Goal: Transaction & Acquisition: Purchase product/service

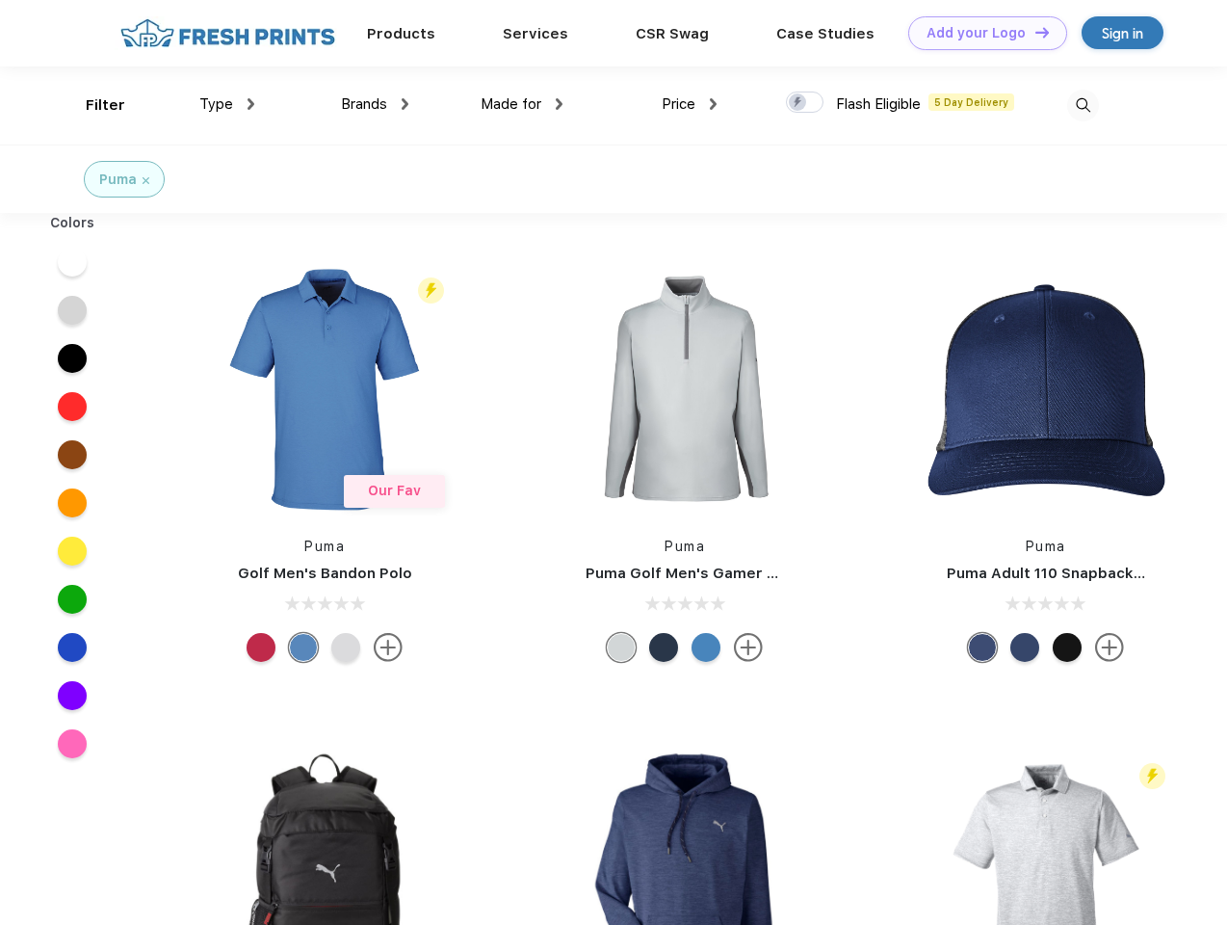
click at [981, 33] on link "Add your Logo Design Tool" at bounding box center [988, 33] width 159 height 34
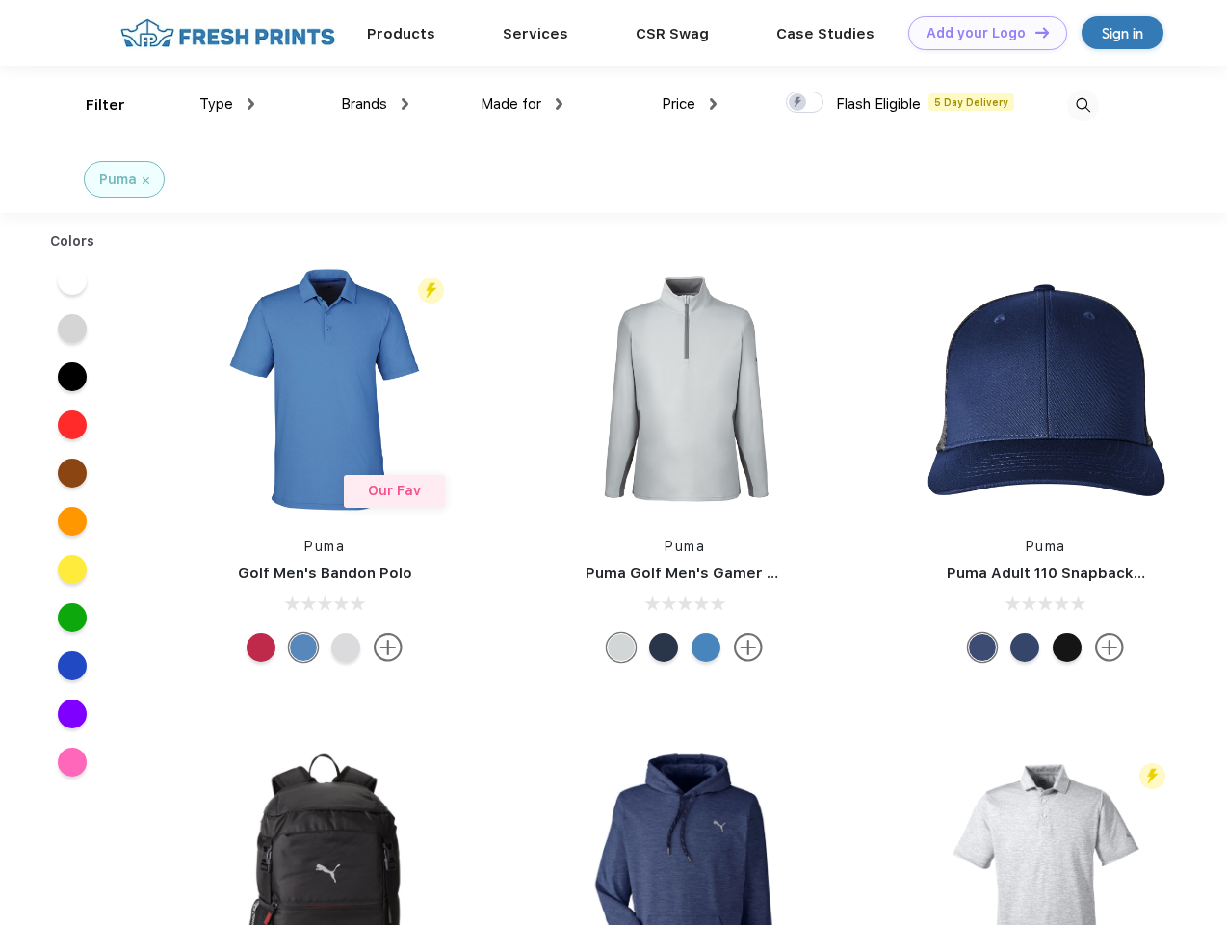
click at [0, 0] on div "Design Tool" at bounding box center [0, 0] width 0 height 0
click at [1034, 32] on link "Add your Logo Design Tool" at bounding box center [988, 33] width 159 height 34
click at [92, 105] on div "Filter" at bounding box center [106, 105] width 40 height 22
click at [227, 104] on span "Type" at bounding box center [216, 103] width 34 height 17
click at [375, 104] on span "Brands" at bounding box center [364, 103] width 46 height 17
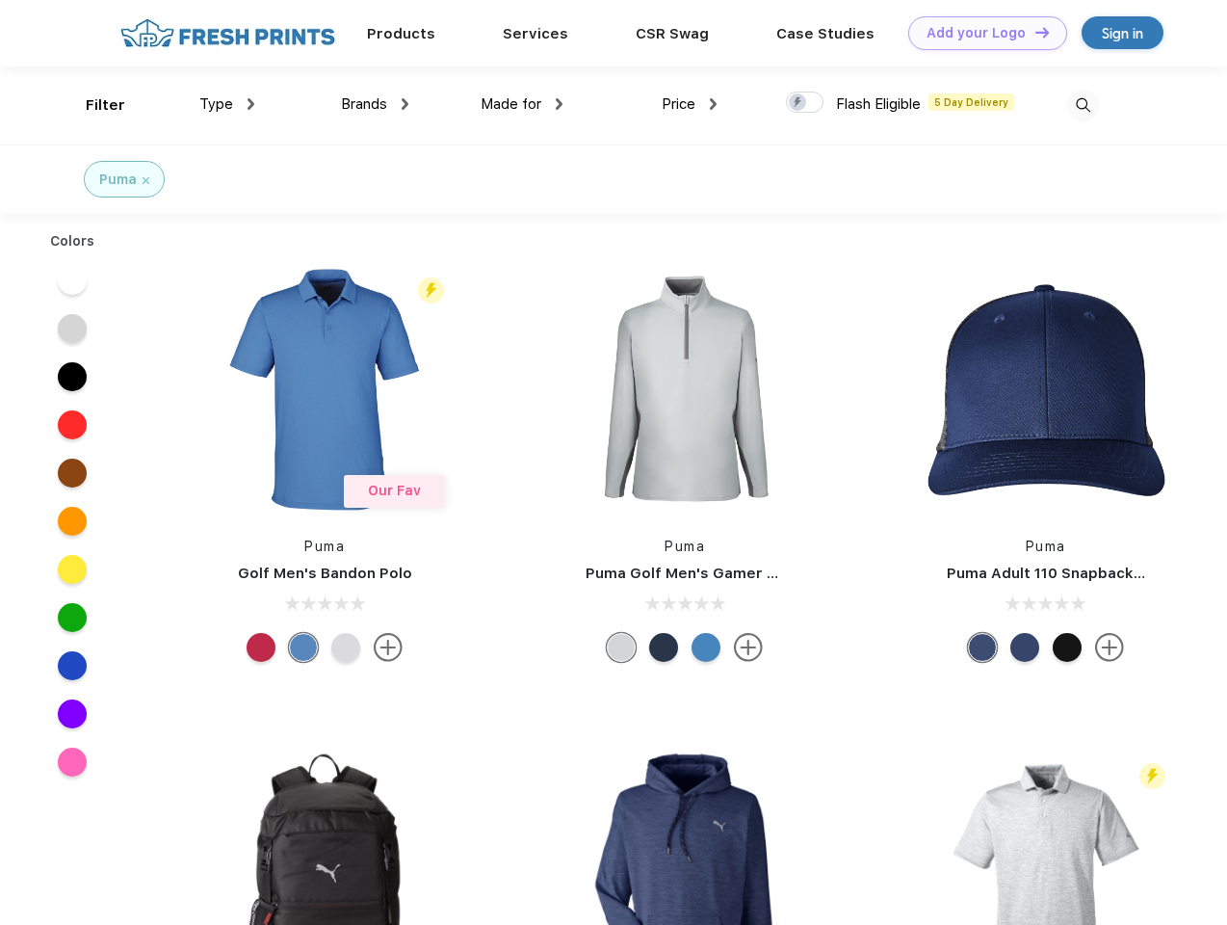
click at [522, 104] on span "Made for" at bounding box center [511, 103] width 61 height 17
click at [690, 104] on span "Price" at bounding box center [679, 103] width 34 height 17
click at [805, 103] on div at bounding box center [805, 102] width 38 height 21
click at [799, 103] on input "checkbox" at bounding box center [792, 97] width 13 height 13
click at [1083, 105] on img at bounding box center [1084, 106] width 32 height 32
